Goal: Task Accomplishment & Management: Use online tool/utility

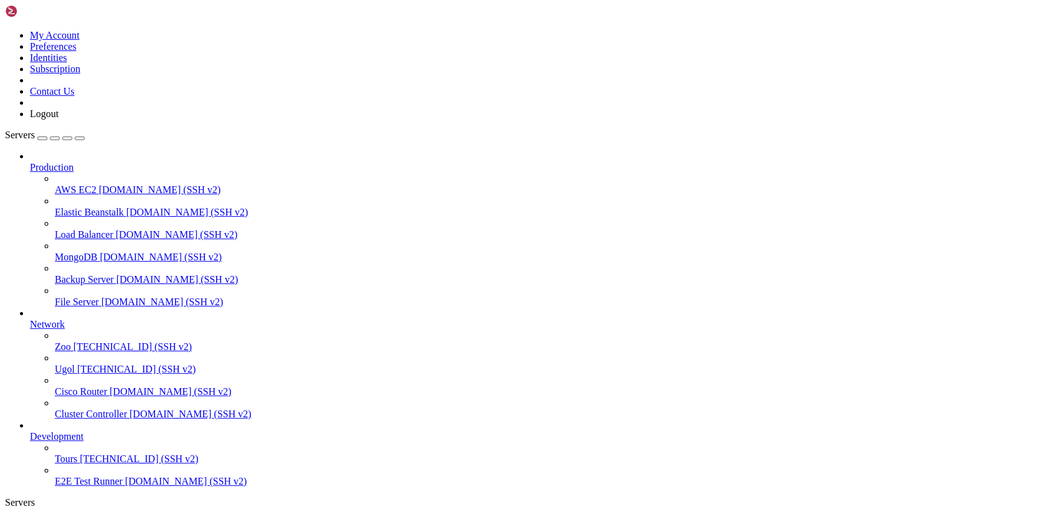
scroll to position [12, 2]
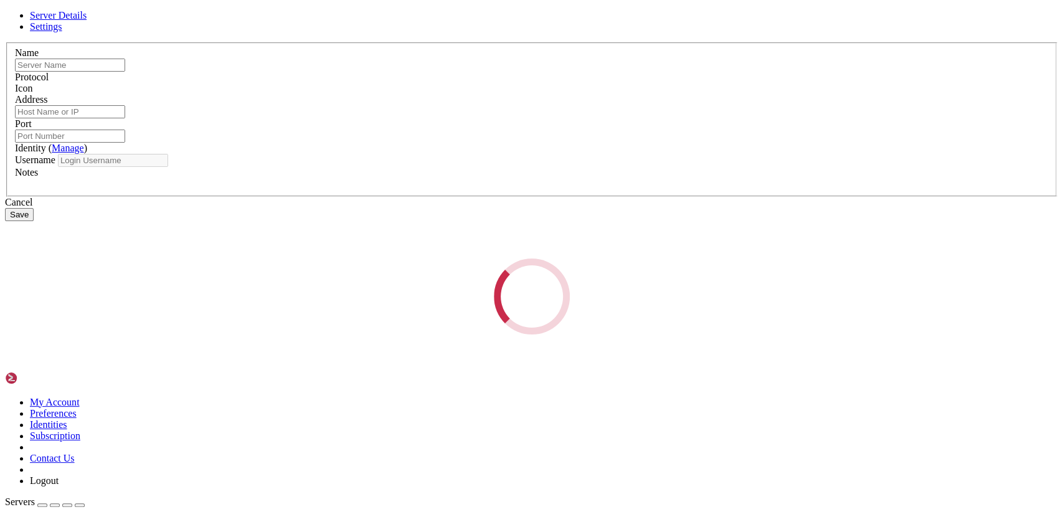
type input "Tours"
type input "[TECHNICAL_ID]"
type input "22"
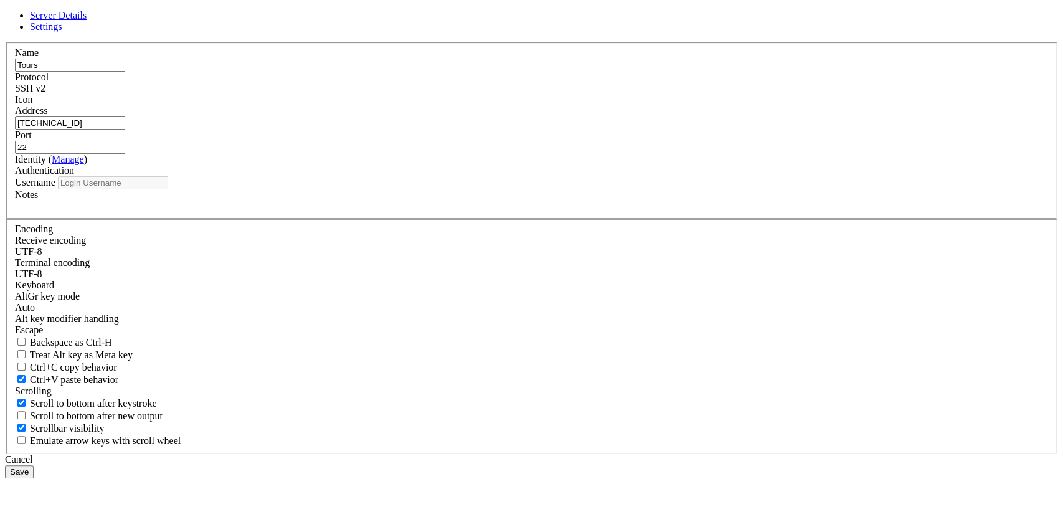
type input "17918_ATTA"
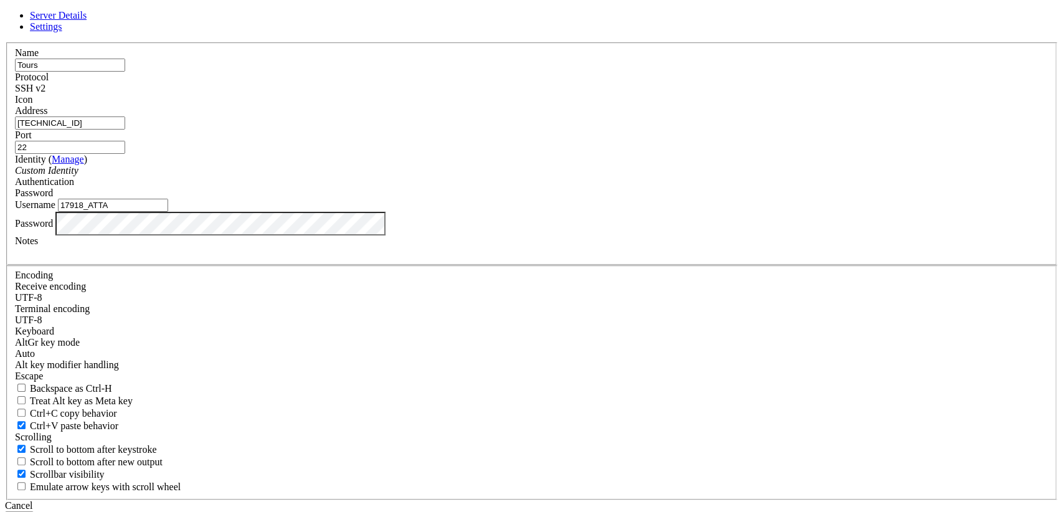
click at [271, 324] on div "Server Details Settings Name Tours Protocol SSH v2 Icon" at bounding box center [531, 267] width 1053 height 514
click at [34, 511] on button "Save" at bounding box center [19, 517] width 29 height 13
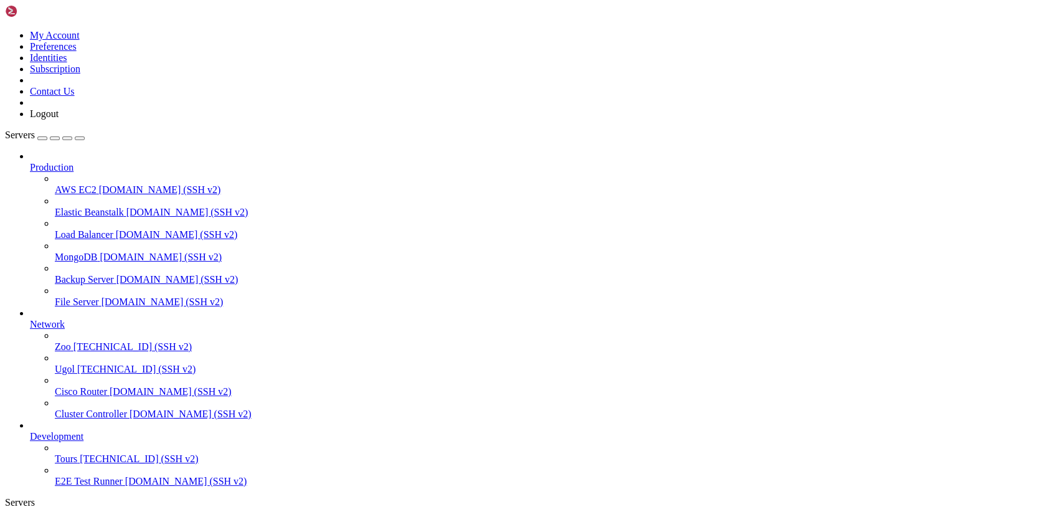
drag, startPoint x: 225, startPoint y: 767, endPoint x: 8, endPoint y: 747, distance: 218.3
drag, startPoint x: 116, startPoint y: 13, endPoint x: 26, endPoint y: 12, distance: 89.7
click at [26, 12] on div "My Account Preferences Identities Subscription Contact Us Logout" at bounding box center [531, 62] width 1053 height 115
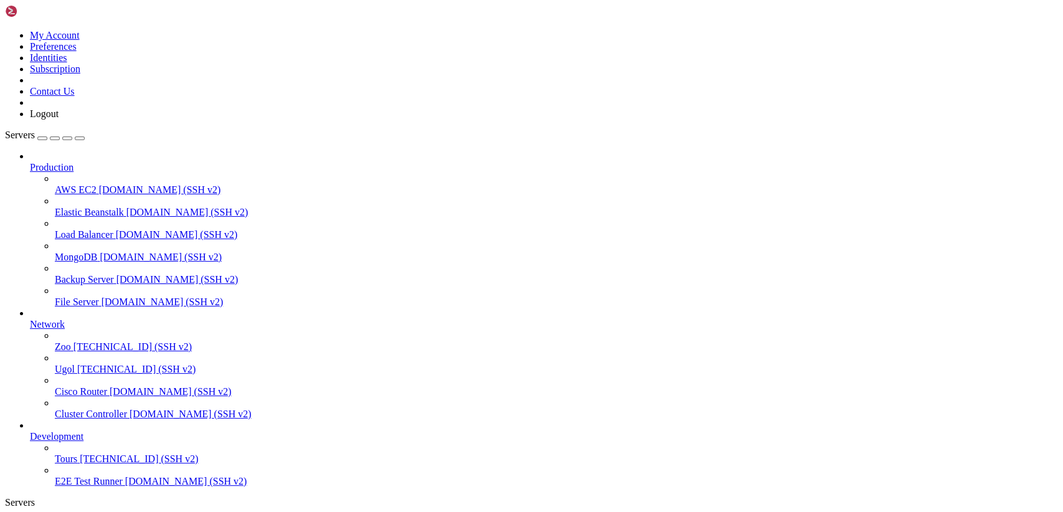
click at [117, 465] on link "Tours [TECHNICAL_ID] (SSH v2)" at bounding box center [556, 458] width 1003 height 11
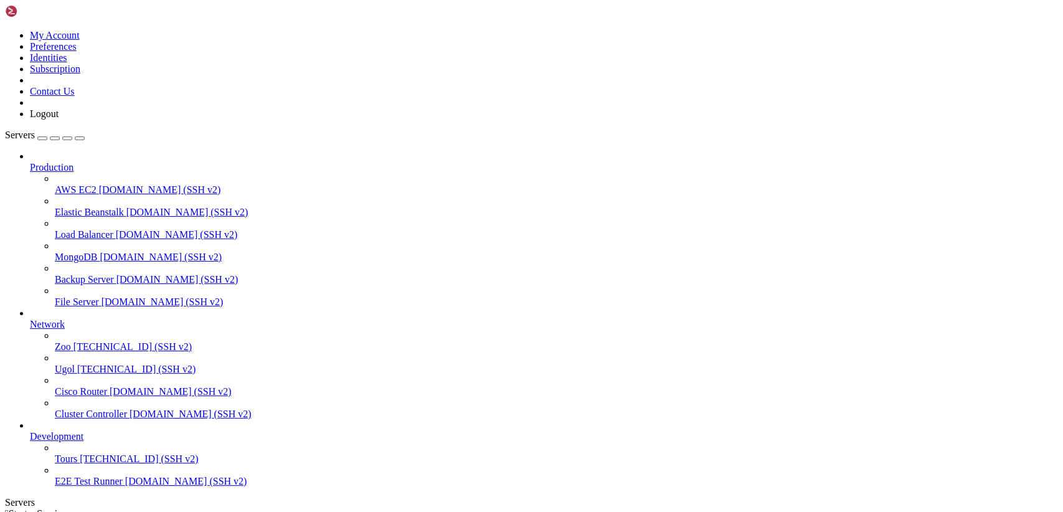
scroll to position [24, 0]
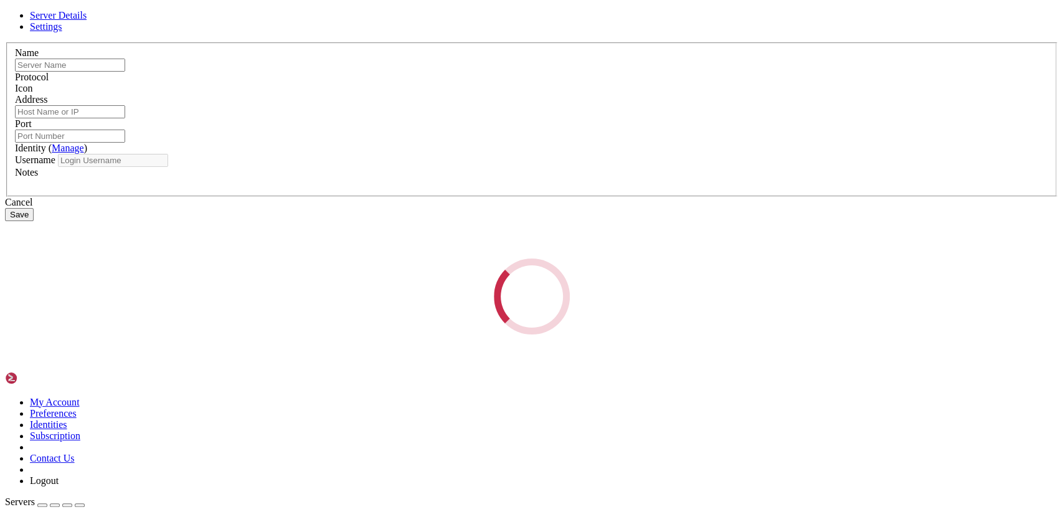
type input "Tours"
type input "[TECHNICAL_ID]"
type input "22"
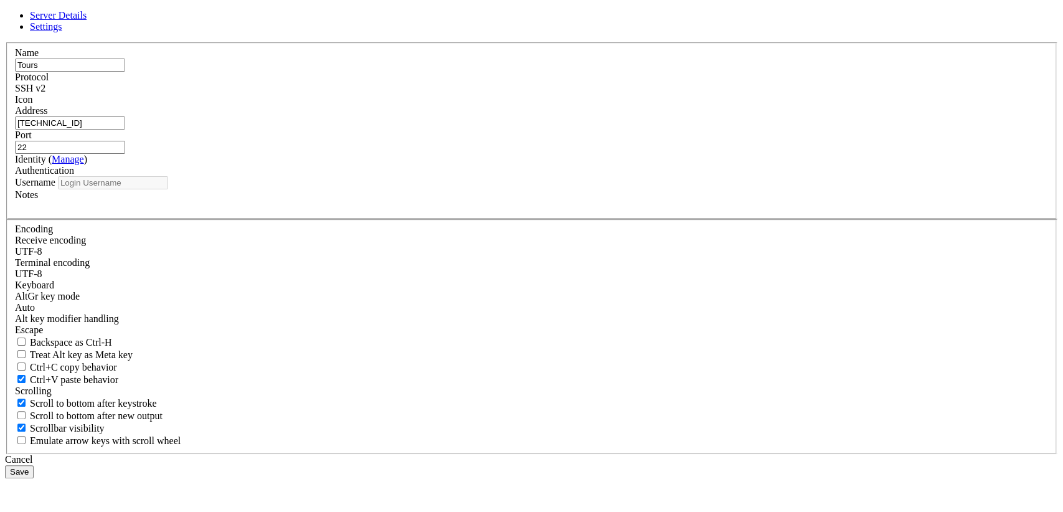
type input "17918_ATTA"
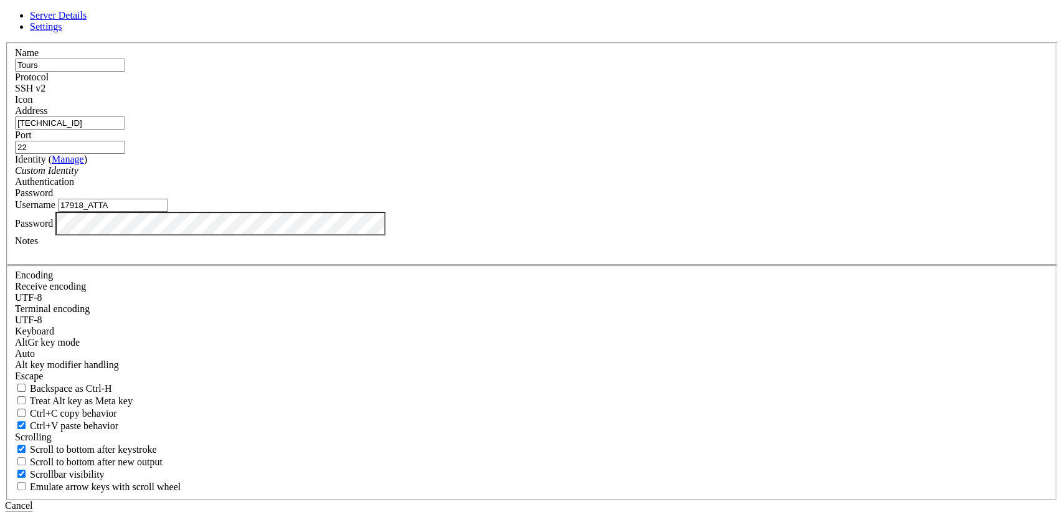
click at [610, 199] on div "Password" at bounding box center [531, 192] width 1033 height 11
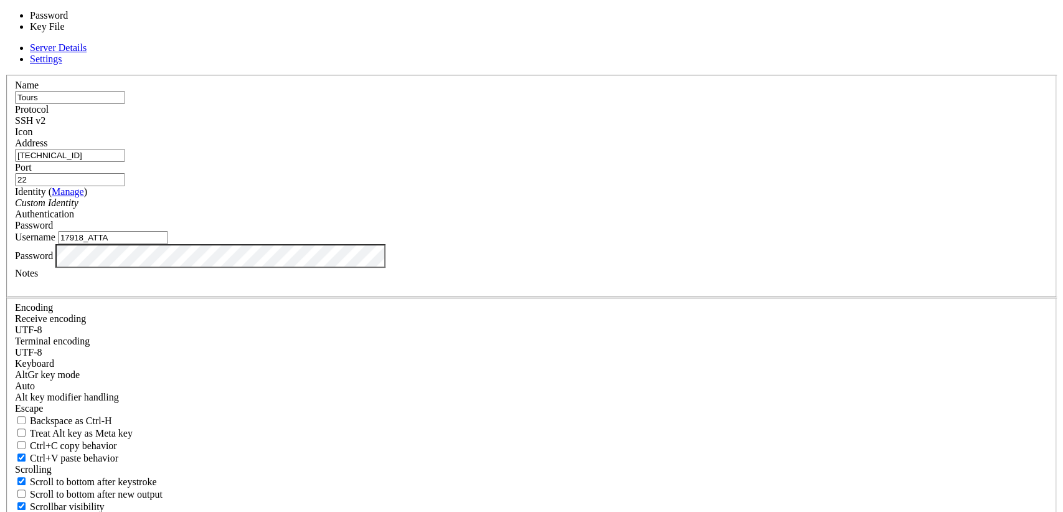
click at [610, 230] on div "Password" at bounding box center [531, 225] width 1033 height 11
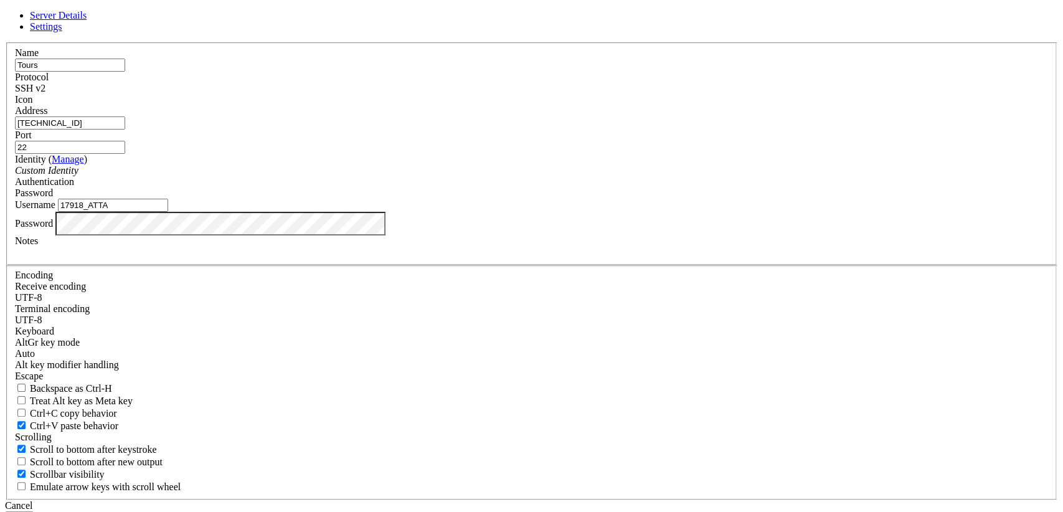
click at [125, 72] on input "Tours" at bounding box center [70, 65] width 110 height 13
click at [125, 130] on input "[TECHNICAL_ID]" at bounding box center [70, 122] width 110 height 13
click at [457, 176] on div "Custom Identity" at bounding box center [531, 170] width 1033 height 11
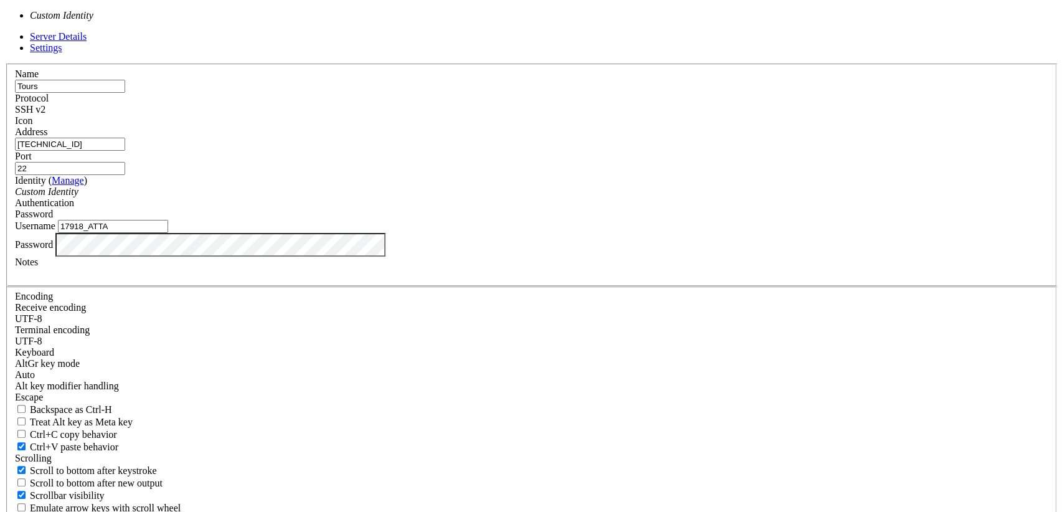
click at [457, 197] on div "Custom Identity" at bounding box center [531, 191] width 1033 height 11
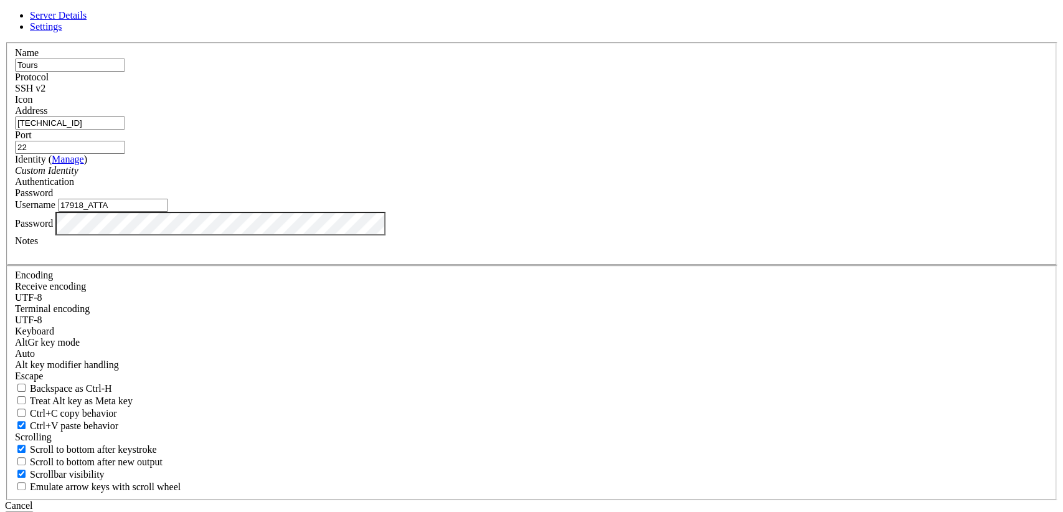
click at [168, 212] on input "17918_ATTA" at bounding box center [113, 205] width 110 height 13
click at [321, 328] on div "Server Details Settings Name Tours Protocol SSH v2 Icon" at bounding box center [531, 267] width 1053 height 514
click at [34, 511] on button "Save" at bounding box center [19, 517] width 29 height 13
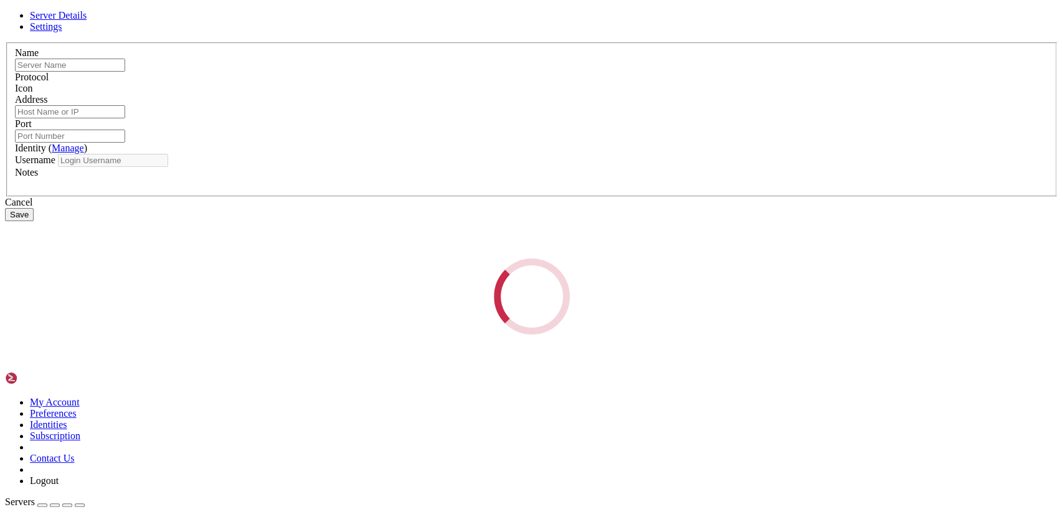
type input "Tours"
type input "[TECHNICAL_ID]"
type input "22"
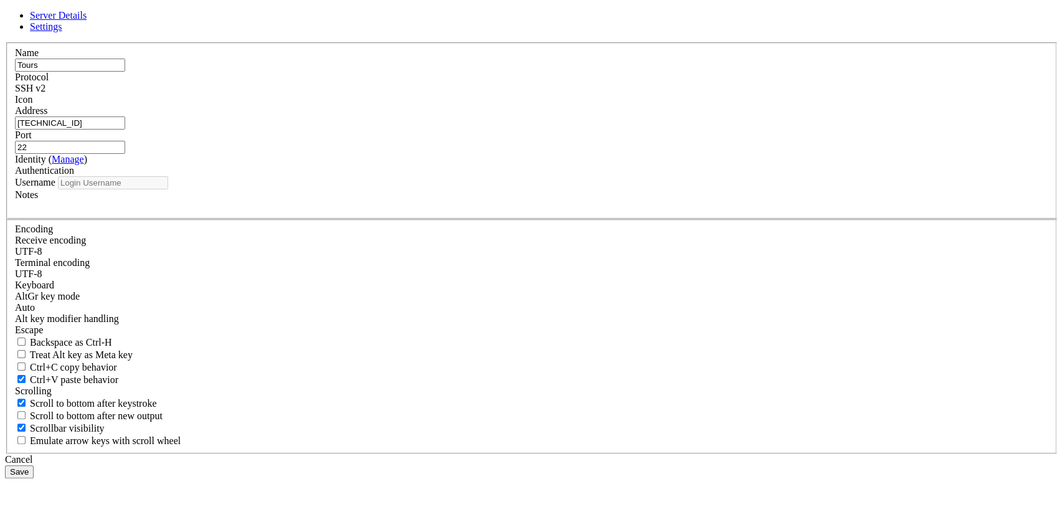
type input "17918_ATTA"
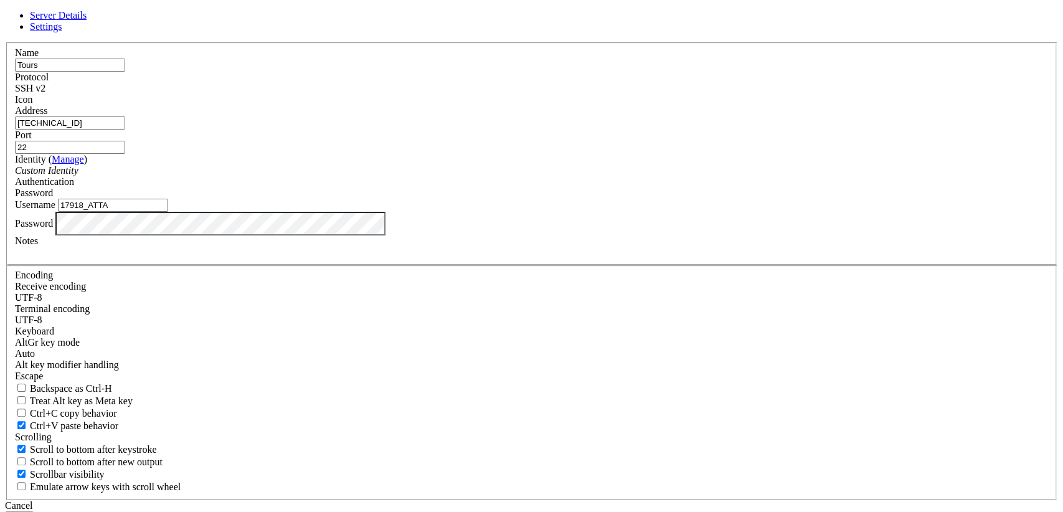
click at [125, 130] on input "[TECHNICAL_ID]" at bounding box center [70, 122] width 110 height 13
click at [608, 94] on div "SSH v2" at bounding box center [531, 88] width 1033 height 11
click at [319, 326] on div "Server Details Settings Name Tours Protocol SSH v1 Icon" at bounding box center [531, 267] width 1053 height 514
click at [34, 511] on button "Save" at bounding box center [19, 517] width 29 height 13
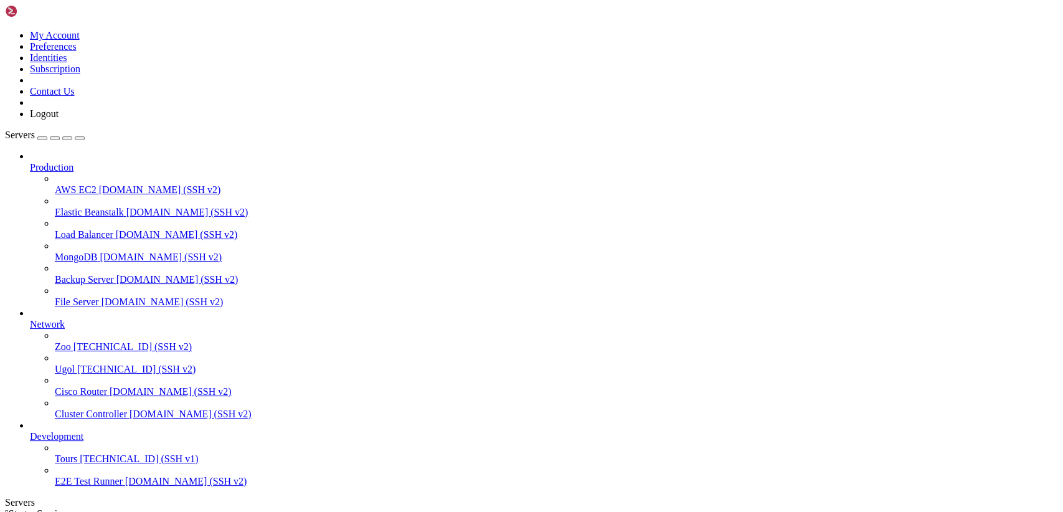
drag, startPoint x: 618, startPoint y: 192, endPoint x: 462, endPoint y: 135, distance: 166.5
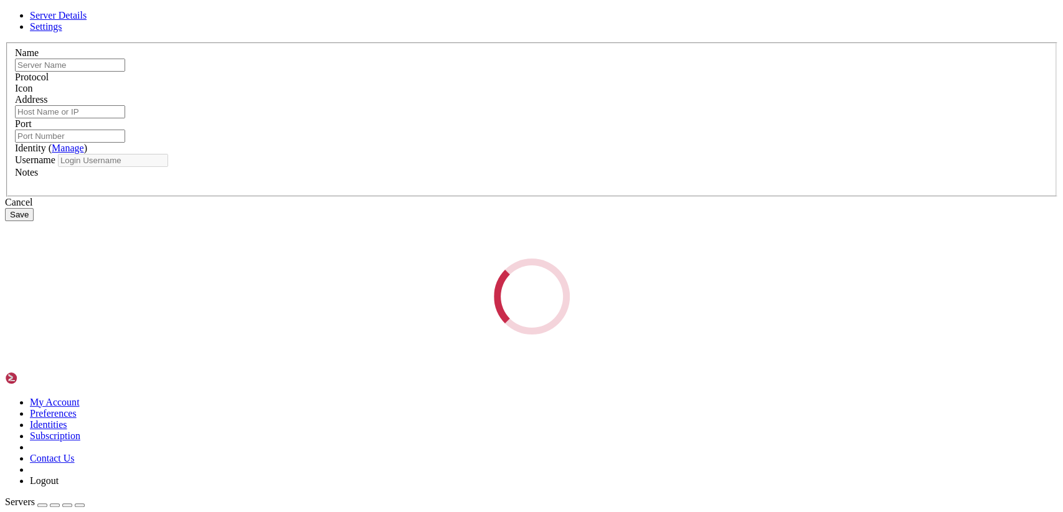
type input "Tours"
type input "[TECHNICAL_ID]"
type input "22"
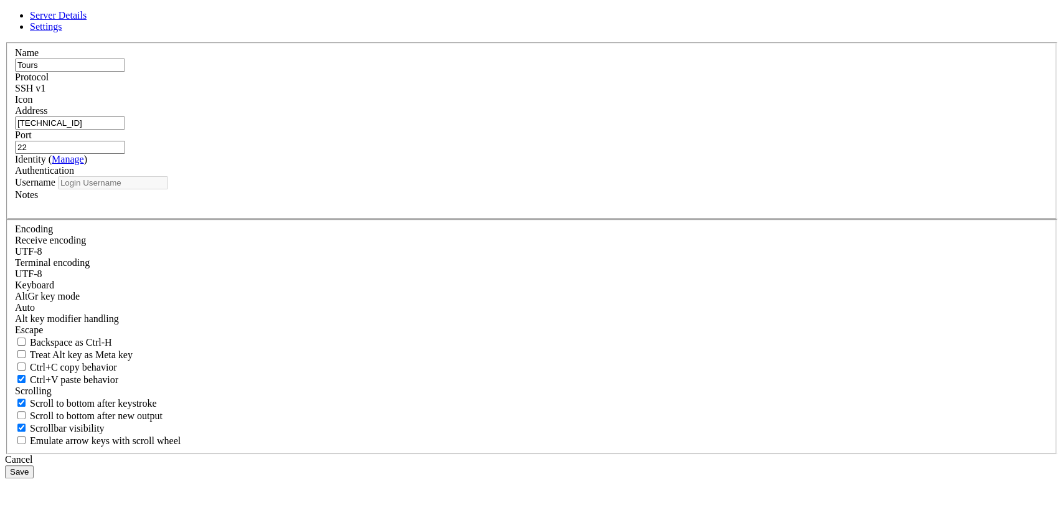
type input "17918_ATTA"
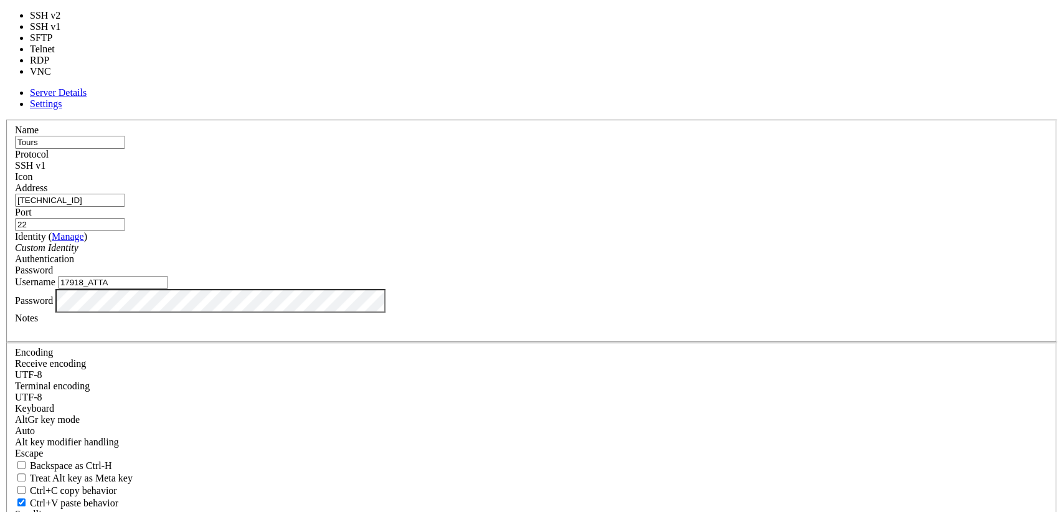
click at [45, 160] on span "SSH v1" at bounding box center [30, 165] width 31 height 11
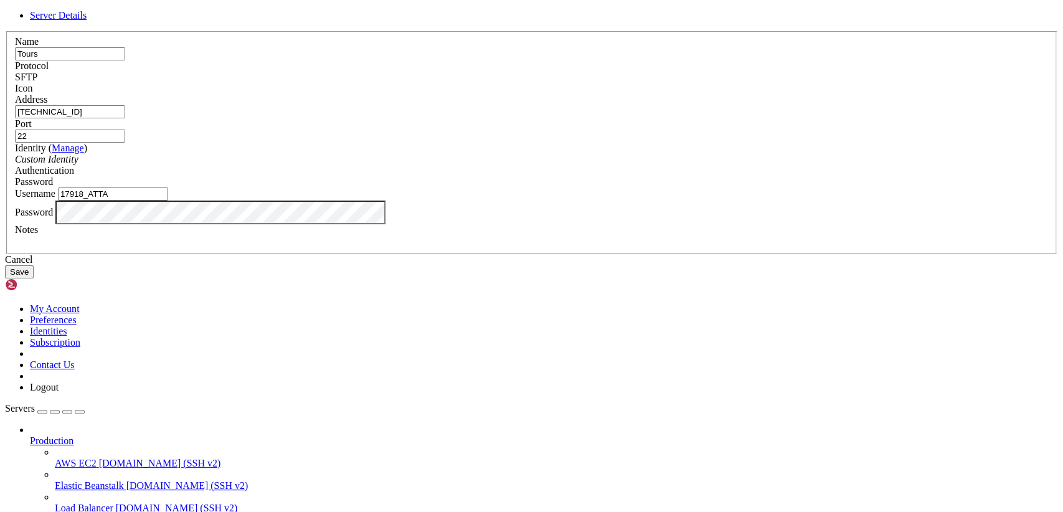
click at [34, 278] on button "Save" at bounding box center [19, 271] width 29 height 13
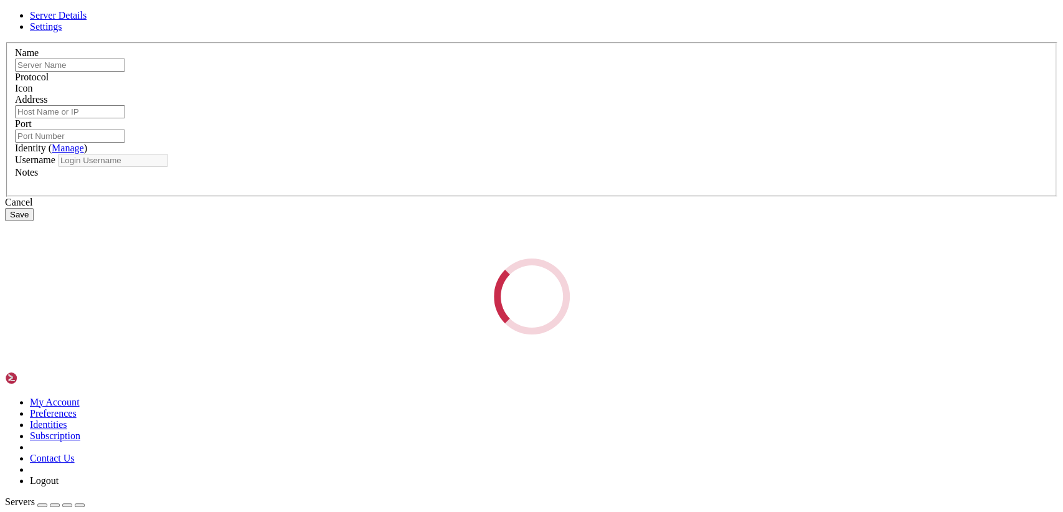
type input "Tours"
type input "[TECHNICAL_ID]"
type input "22"
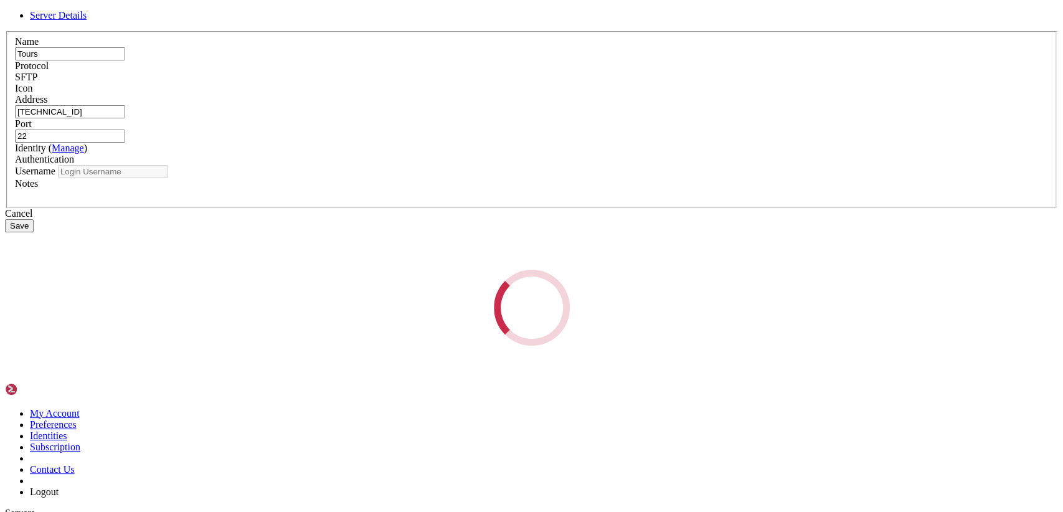
type input "17918_ATTA"
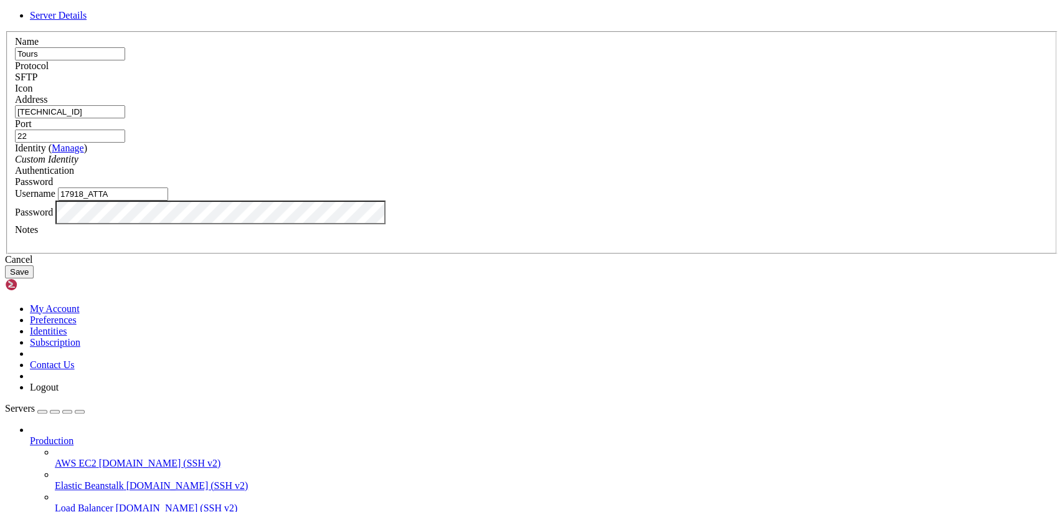
click at [617, 265] on div "Cancel" at bounding box center [531, 259] width 1053 height 11
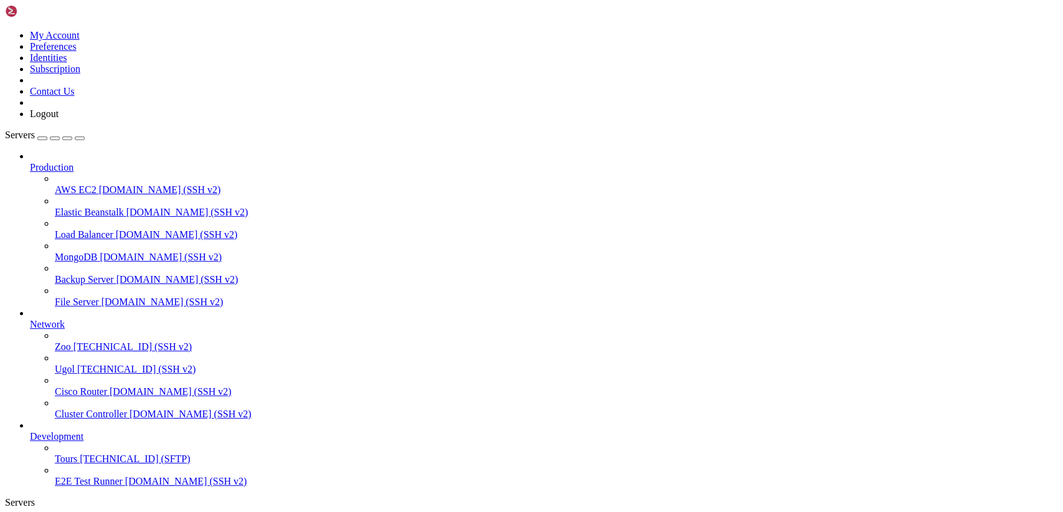
scroll to position [56, 0]
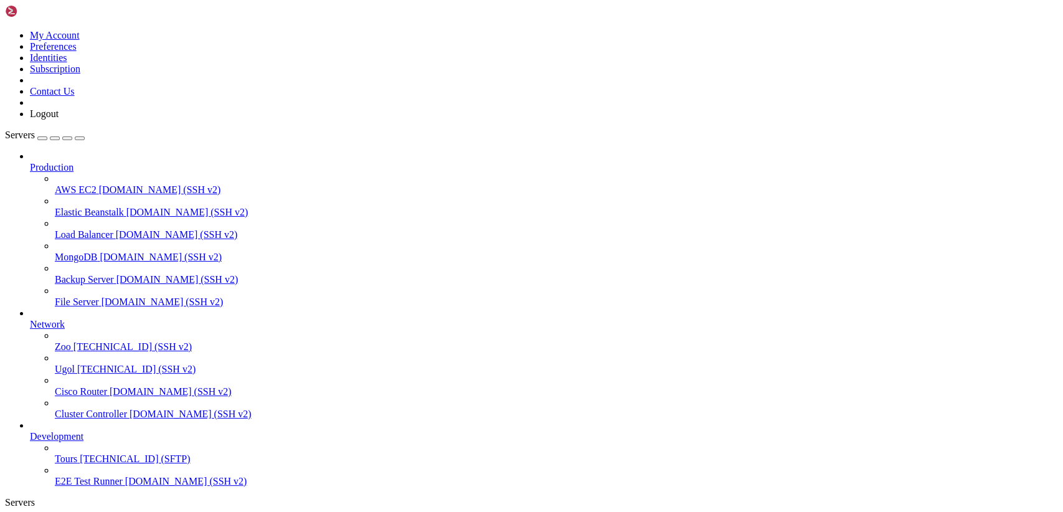
scroll to position [32, 0]
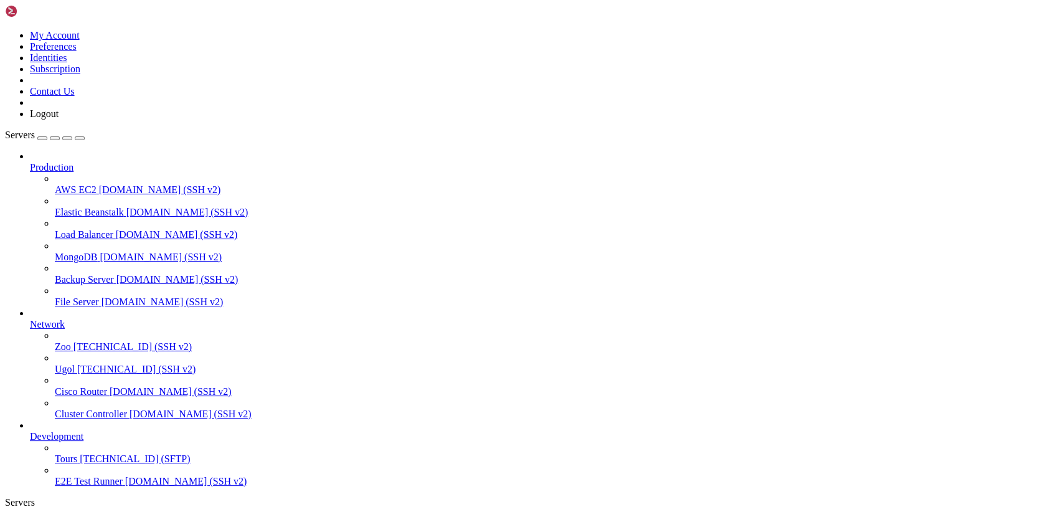
type input "/var/www/my-old-laravel-app/resources/views/layouts"
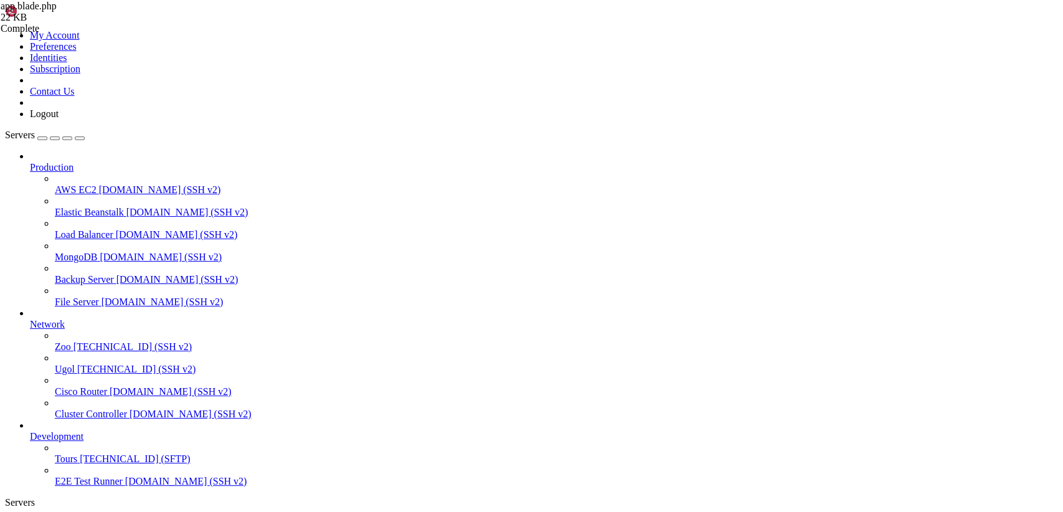
scroll to position [166, 0]
drag, startPoint x: 284, startPoint y: 404, endPoint x: 258, endPoint y: 402, distance: 25.6
paste textarea "ffffff"
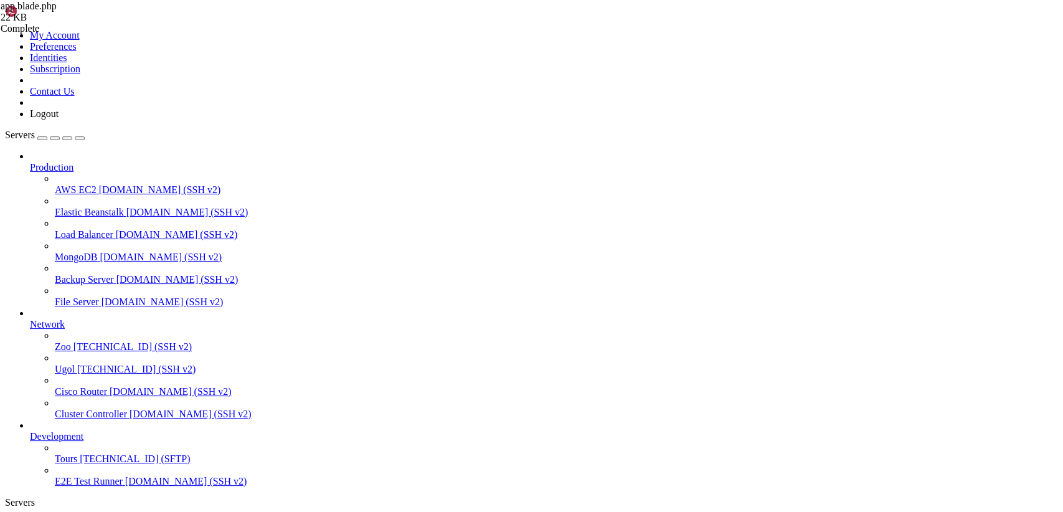
type textarea "}"
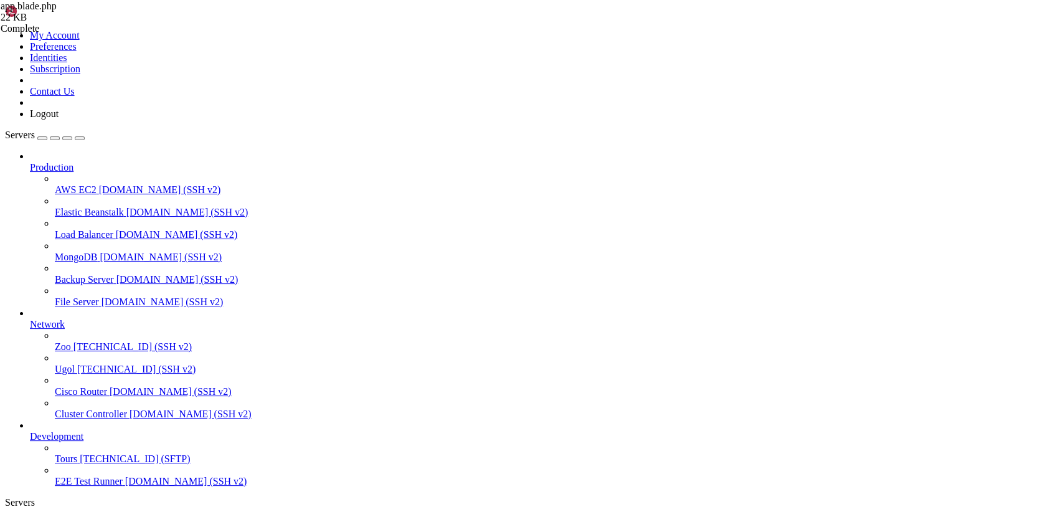
type input "/var/www/my-old-laravel-app/resources/views/partials"
drag, startPoint x: 186, startPoint y: 63, endPoint x: 522, endPoint y: 544, distance: 586.9
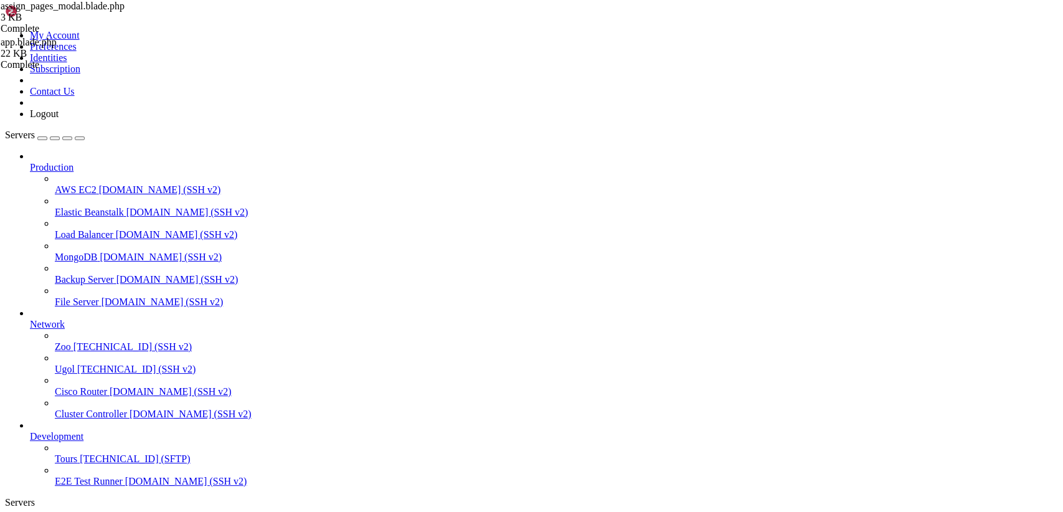
drag, startPoint x: 245, startPoint y: 183, endPoint x: 324, endPoint y: 446, distance: 274.5
drag, startPoint x: 284, startPoint y: 445, endPoint x: 247, endPoint y: 184, distance: 263.5
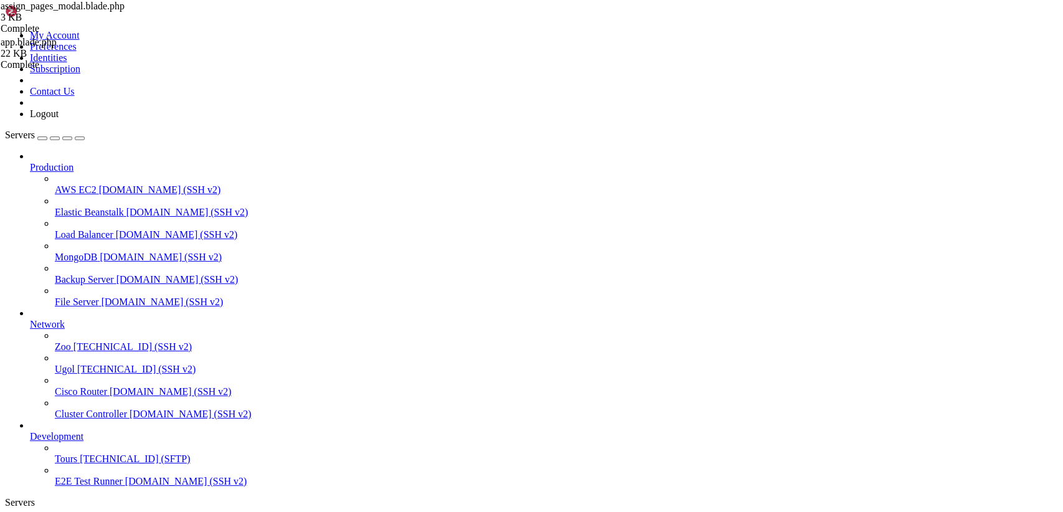
paste textarea "</style>"
type textarea "</style>"
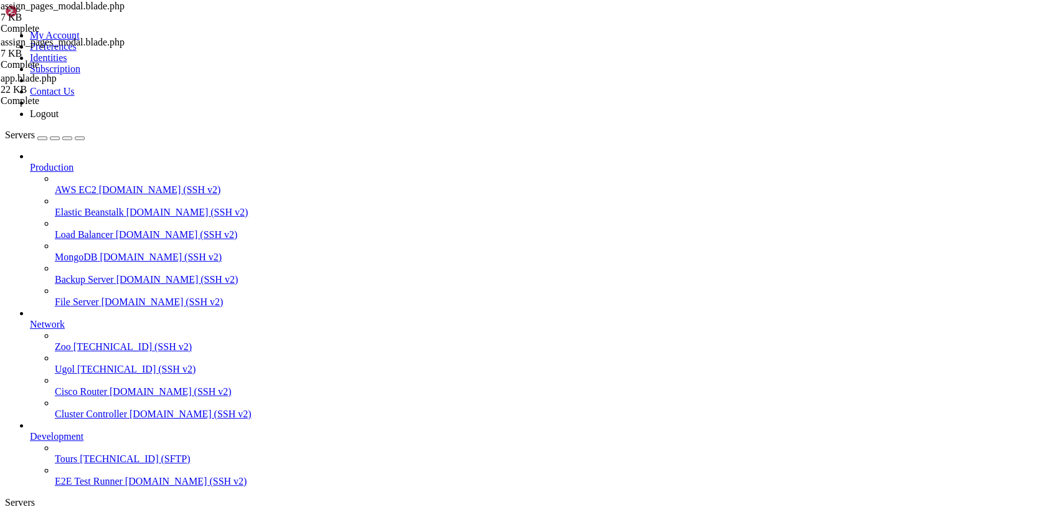
drag, startPoint x: 242, startPoint y: 227, endPoint x: 264, endPoint y: 438, distance: 212.3
type textarea "</style>"
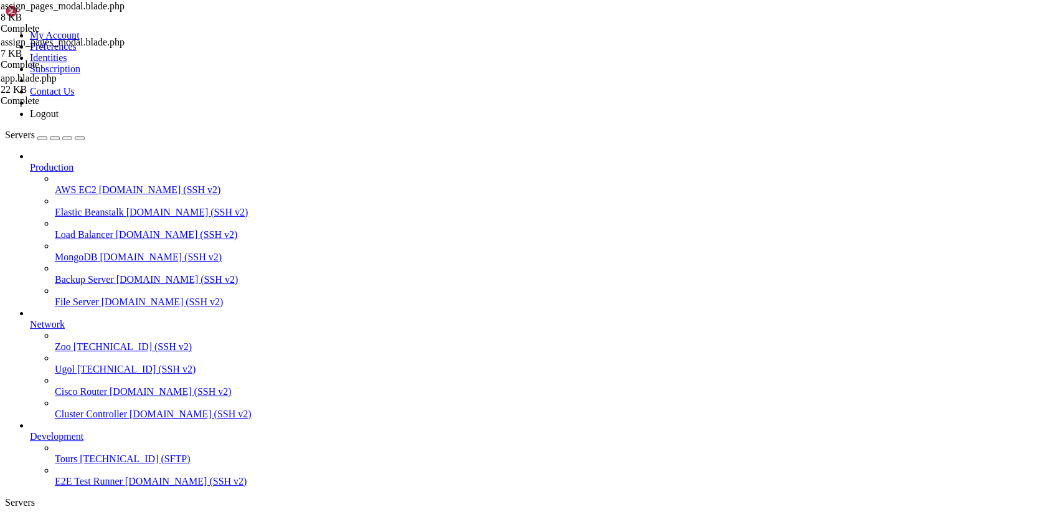
drag, startPoint x: 229, startPoint y: 488, endPoint x: 62, endPoint y: -53, distance: 565.8
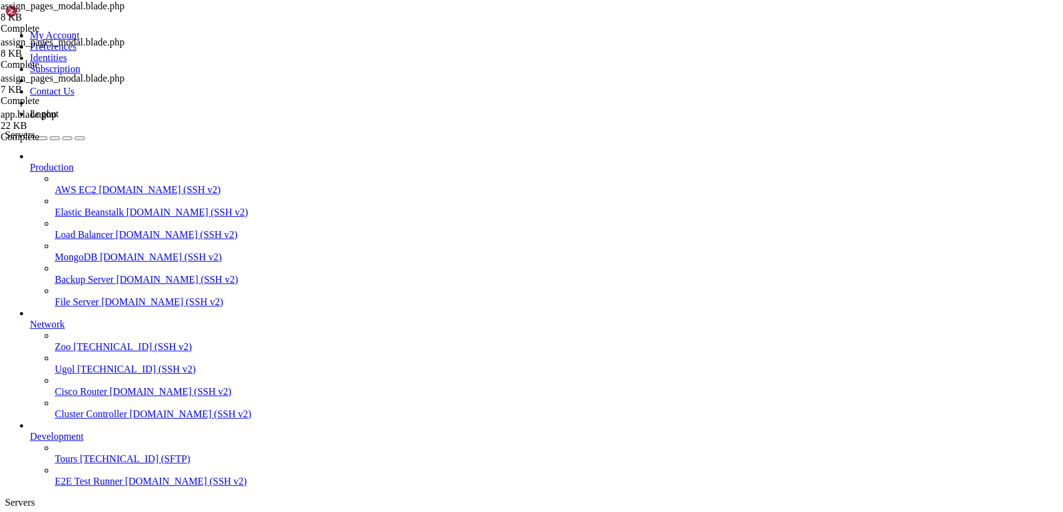
drag, startPoint x: 187, startPoint y: 60, endPoint x: 583, endPoint y: 544, distance: 625.9
paste textarea
type textarea "</div>"
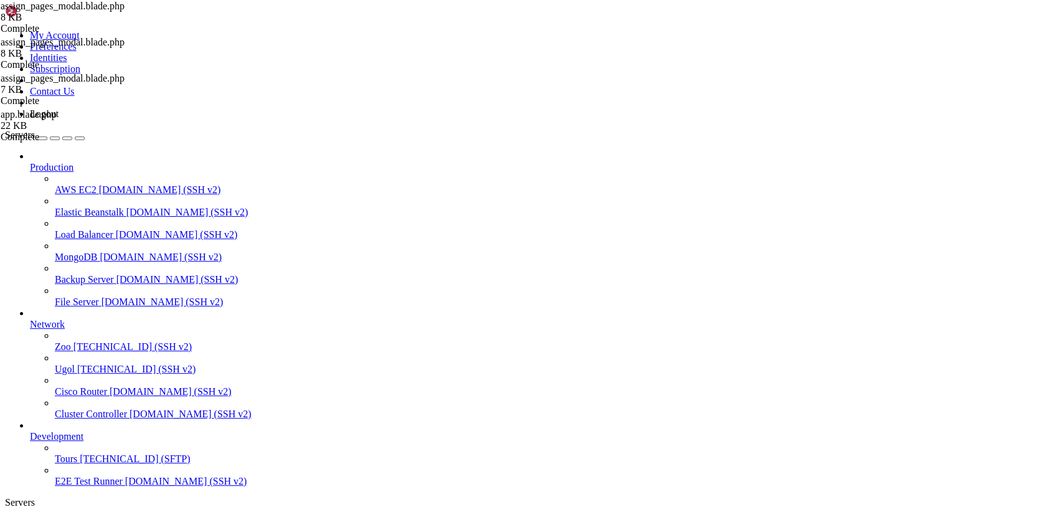
scroll to position [1012, 0]
drag, startPoint x: 242, startPoint y: 377, endPoint x: 232, endPoint y: 441, distance: 64.2
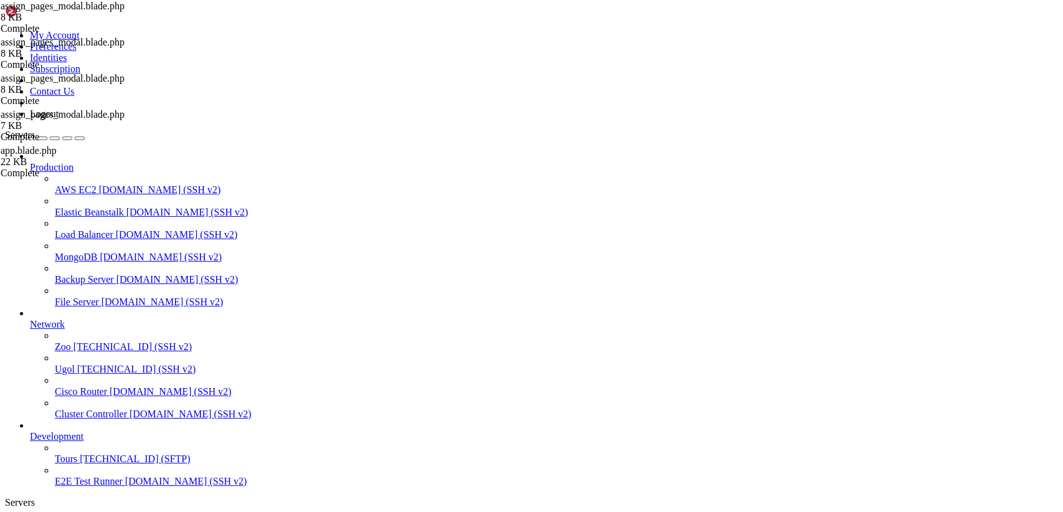
type textarea "</style>"
